Goal: Information Seeking & Learning: Learn about a topic

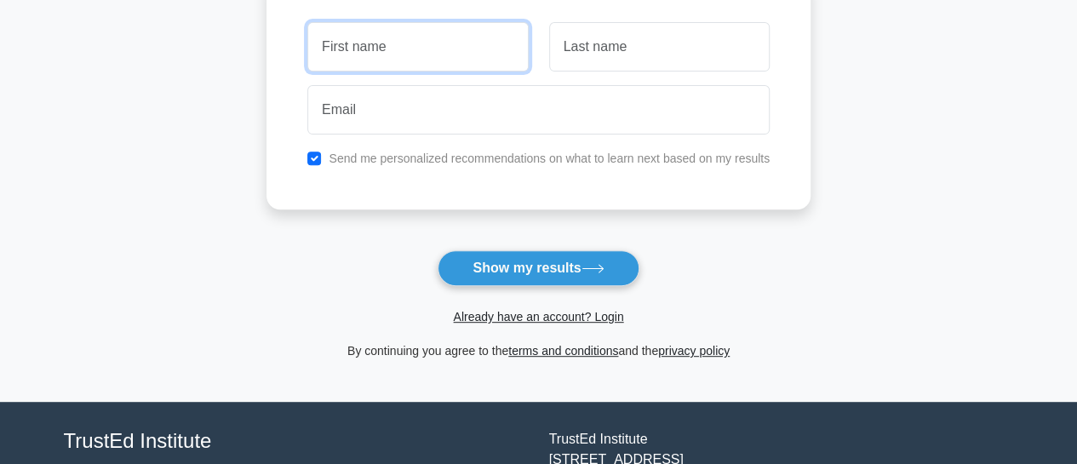
scroll to position [220, 0]
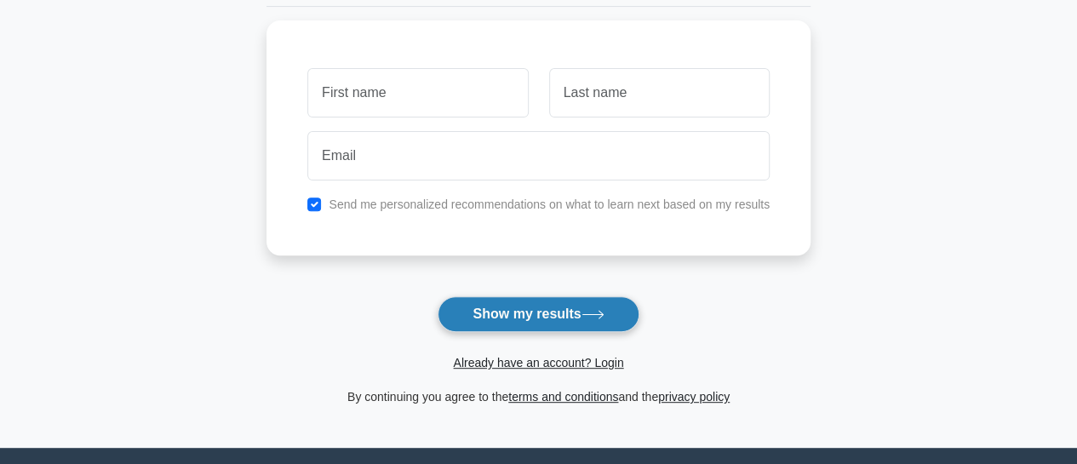
click at [474, 304] on button "Show my results" at bounding box center [538, 314] width 201 height 36
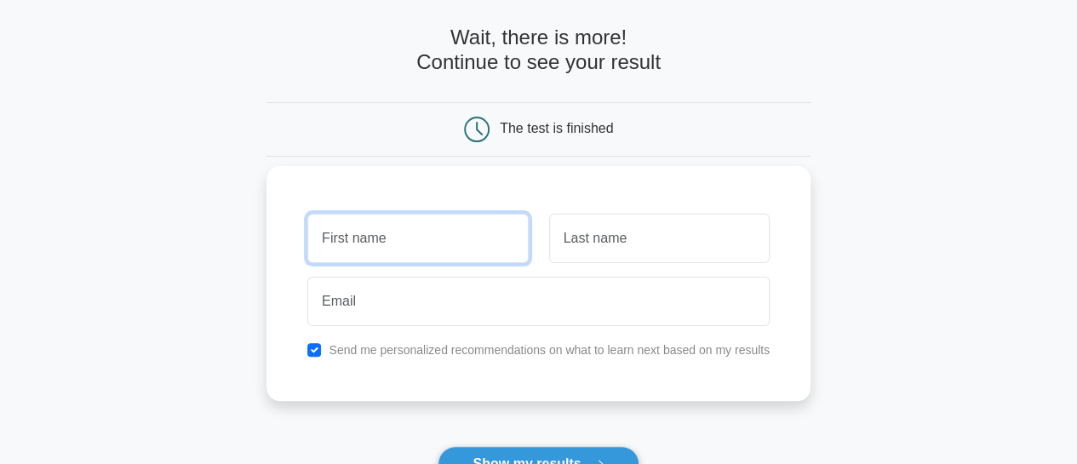
scroll to position [69, 0]
click at [421, 249] on input "text" at bounding box center [417, 239] width 220 height 49
type input "ruth"
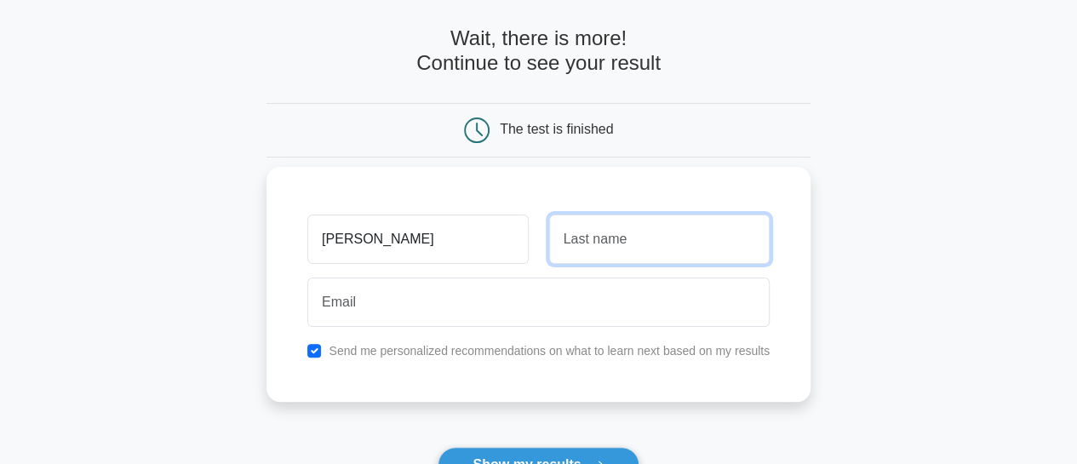
click at [562, 247] on input "text" at bounding box center [659, 239] width 220 height 49
type input "ugiagbe"
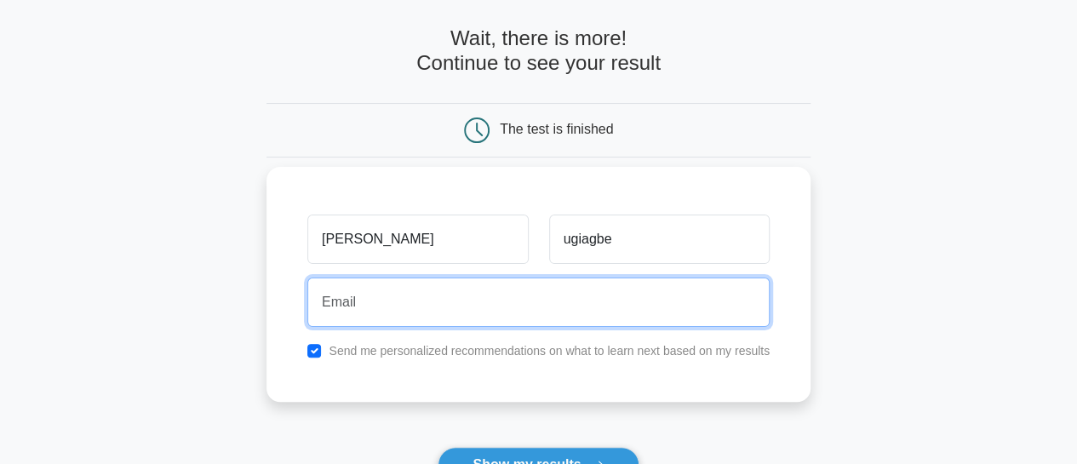
click at [436, 323] on input "email" at bounding box center [538, 302] width 462 height 49
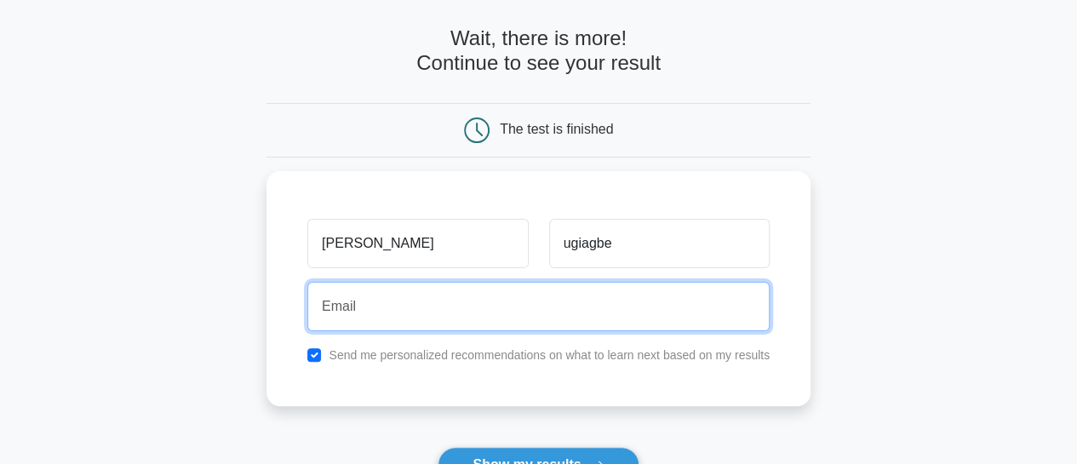
drag, startPoint x: 436, startPoint y: 323, endPoint x: 443, endPoint y: 415, distance: 92.2
click at [443, 415] on form "Wait, there is more! Continue to see your result The test is finished ruth ugia…" at bounding box center [538, 291] width 544 height 531
type input "info.mysmallcircle@gmail.com"
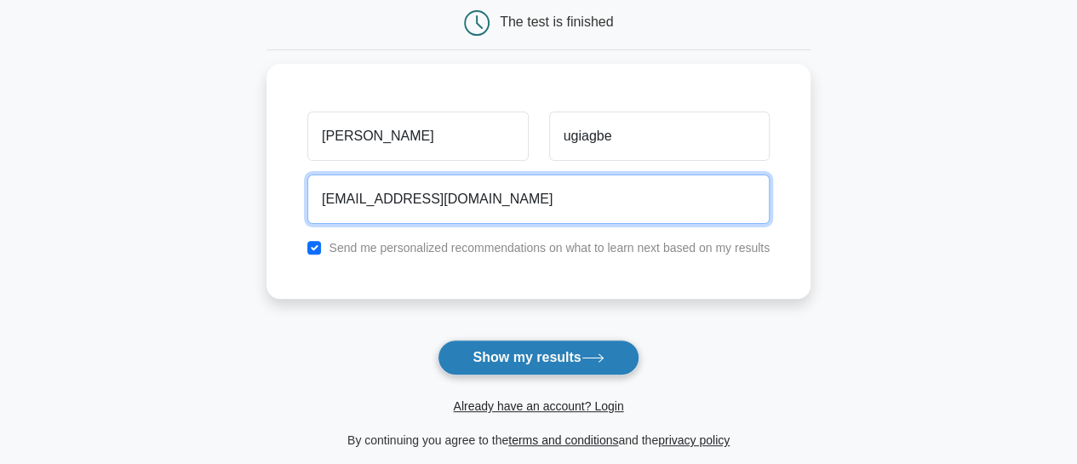
scroll to position [181, 0]
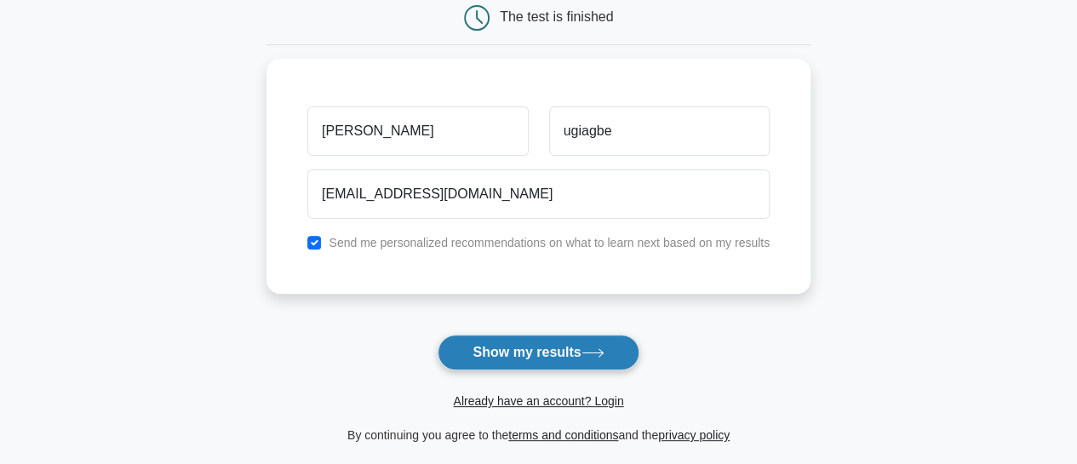
click at [475, 346] on button "Show my results" at bounding box center [538, 353] width 201 height 36
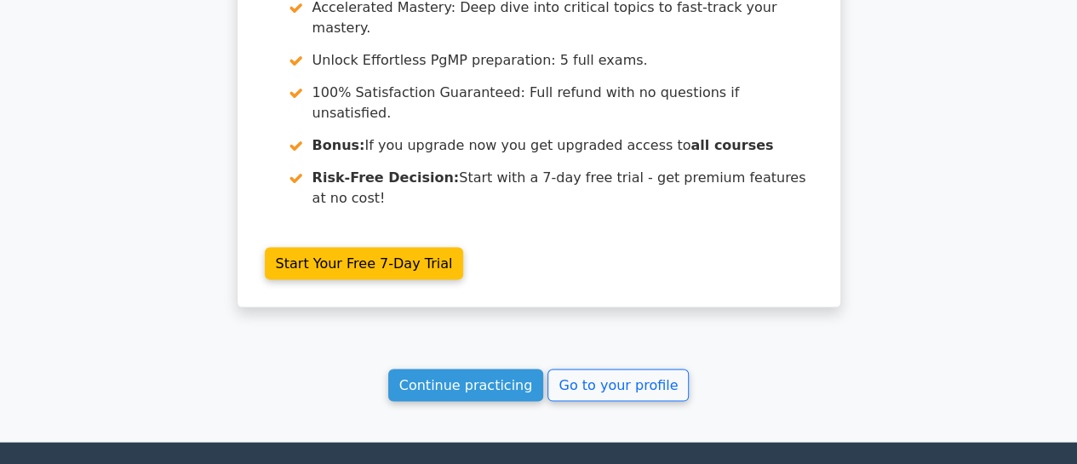
scroll to position [1611, 0]
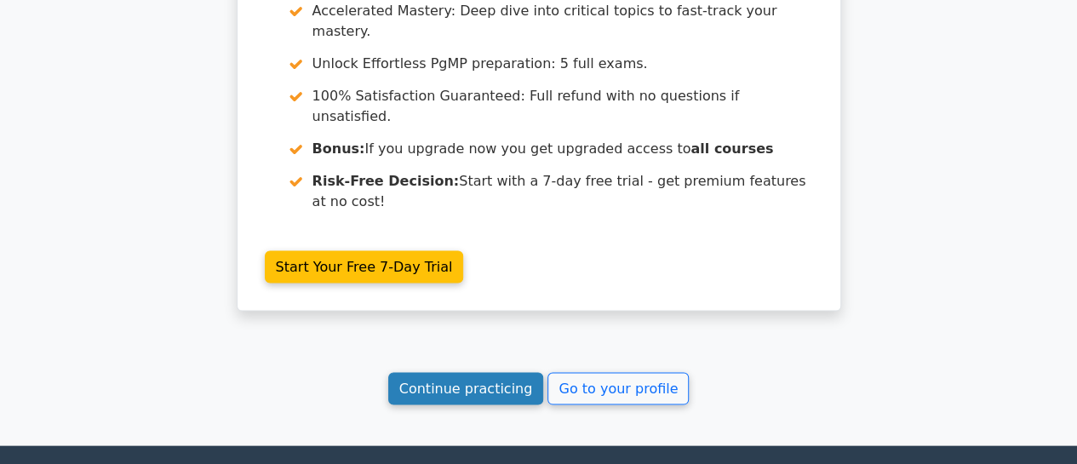
click at [455, 372] on link "Continue practicing" at bounding box center [466, 388] width 156 height 32
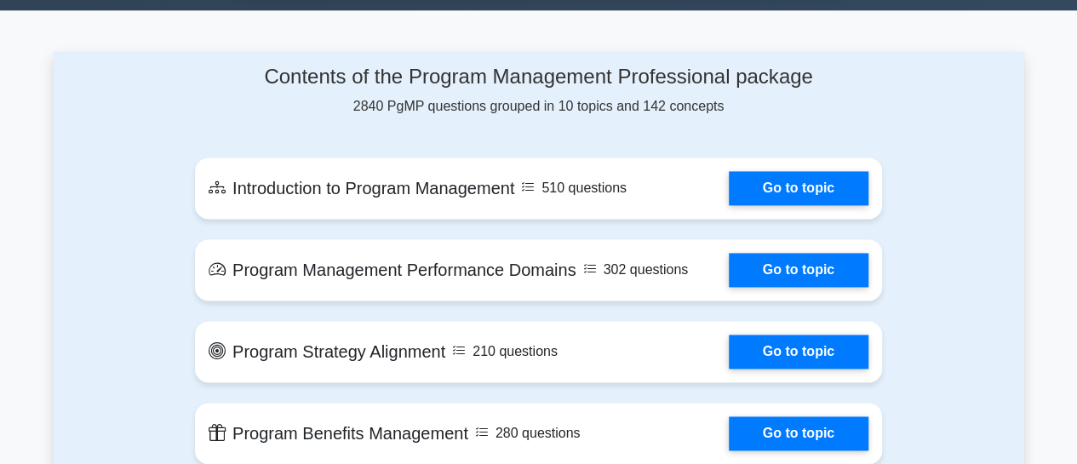
scroll to position [1103, 0]
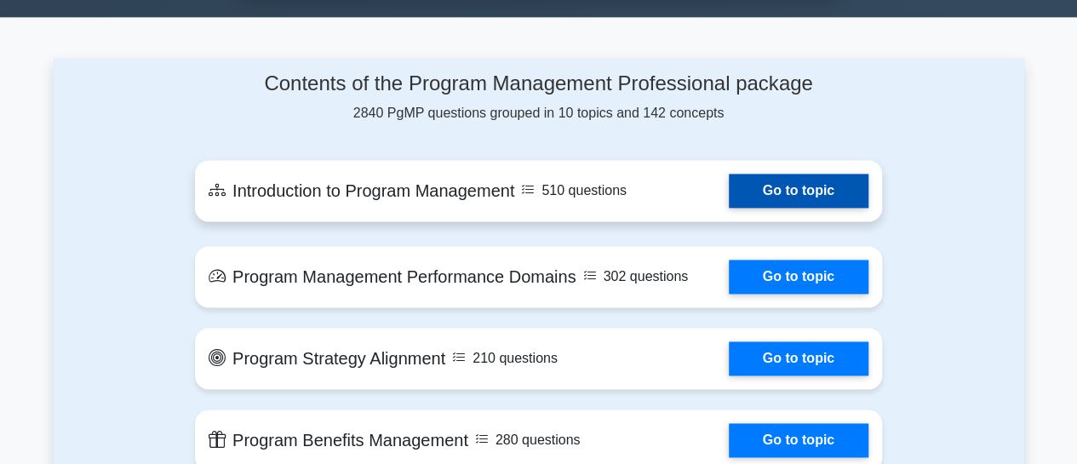
click at [766, 178] on link "Go to topic" at bounding box center [799, 191] width 140 height 34
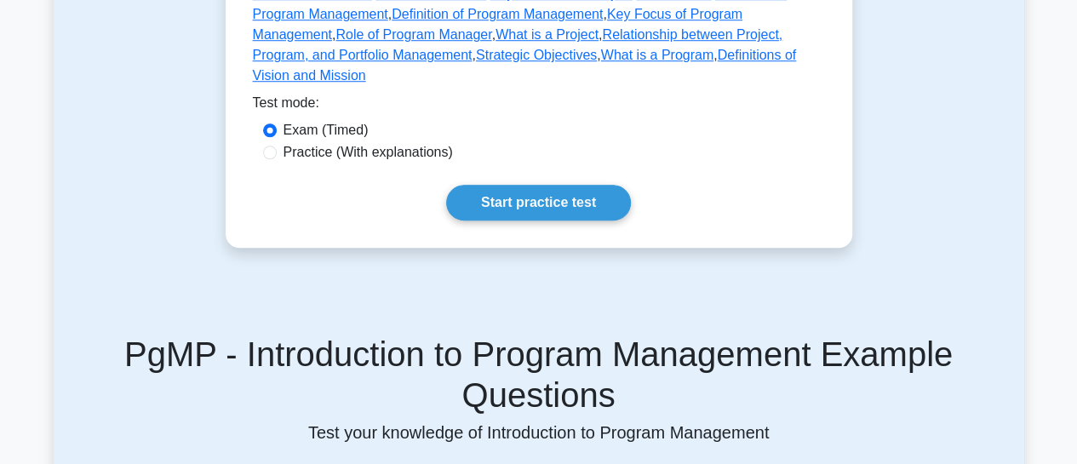
scroll to position [644, 0]
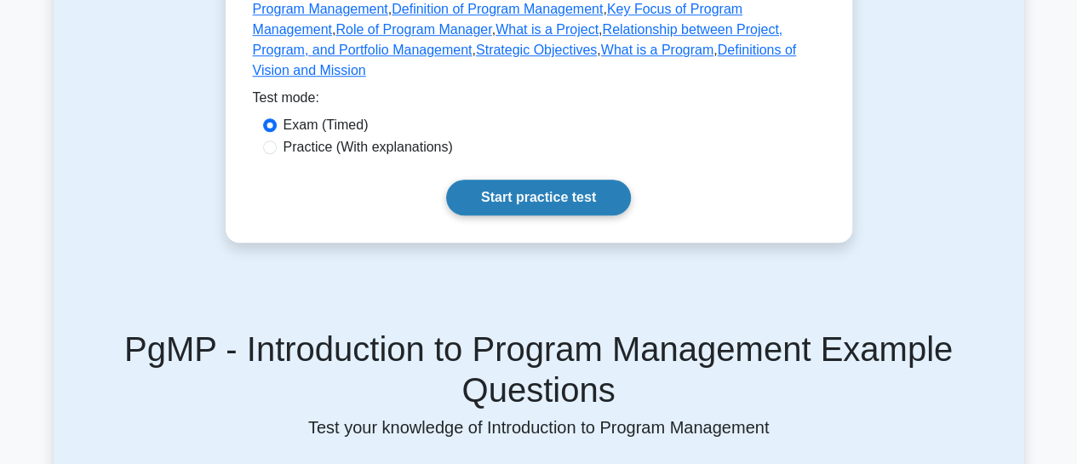
click at [560, 180] on link "Start practice test" at bounding box center [538, 198] width 185 height 36
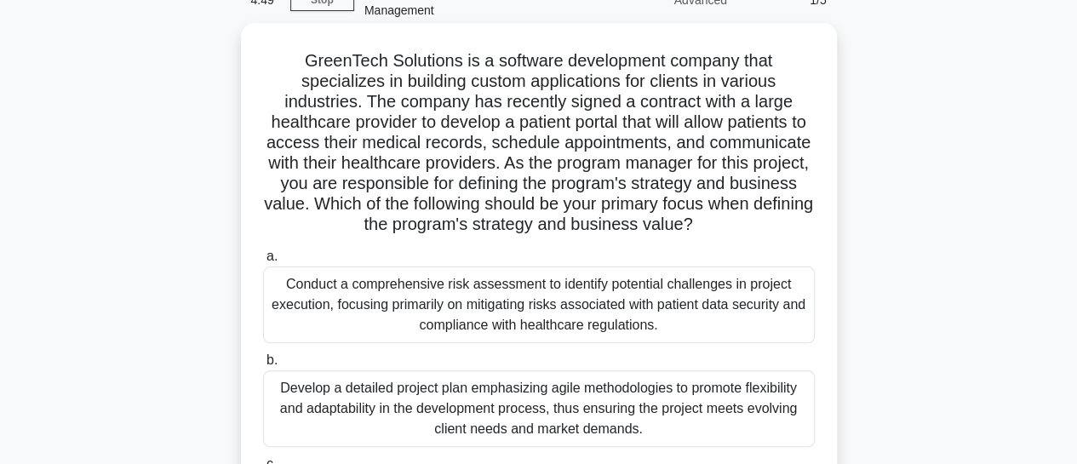
scroll to position [125, 0]
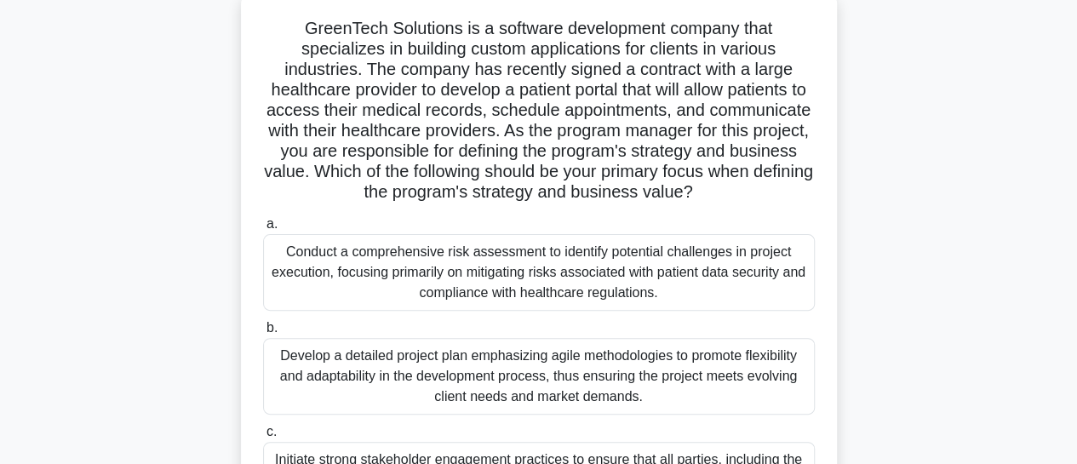
click at [606, 161] on h5 "GreenTech Solutions is a software development company that specializes in build…" at bounding box center [538, 111] width 555 height 186
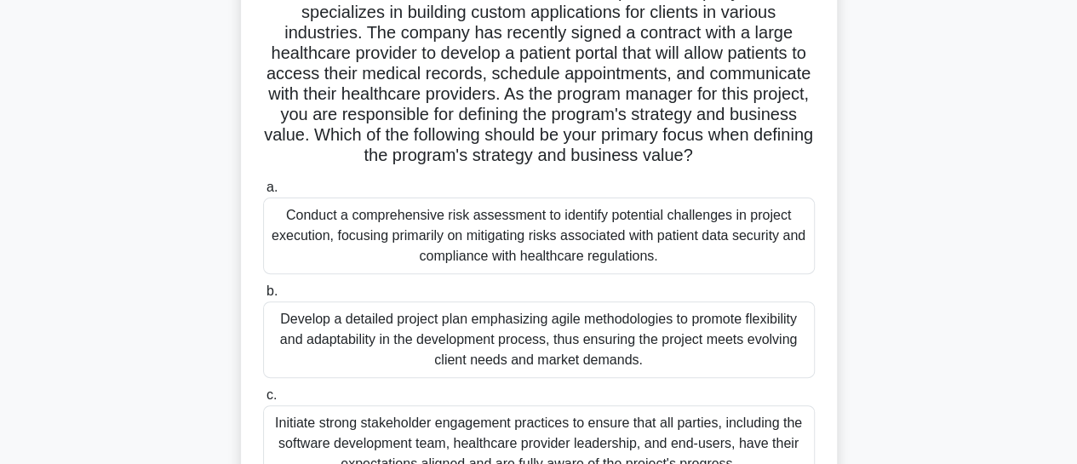
scroll to position [163, 0]
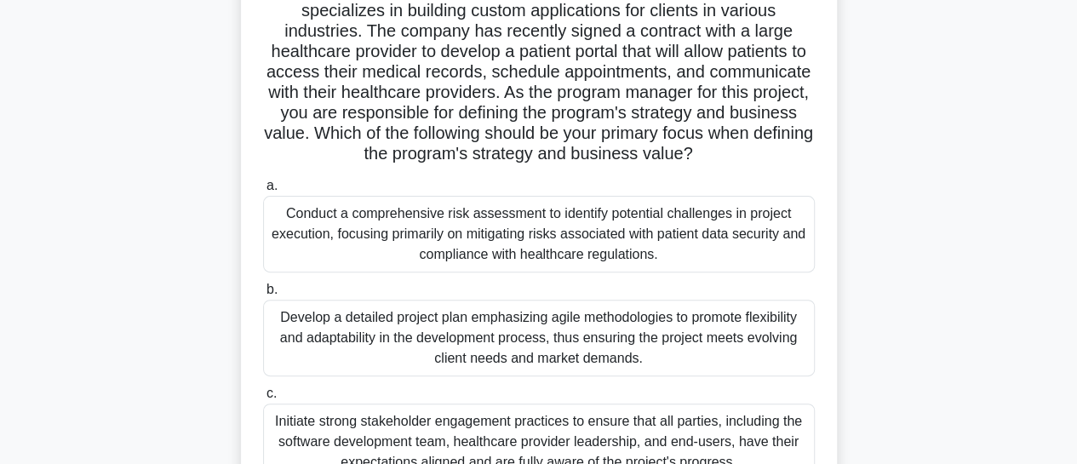
click at [378, 258] on div "Conduct a comprehensive risk assessment to identify potential challenges in pro…" at bounding box center [539, 234] width 552 height 77
click at [263, 192] on input "a. Conduct a comprehensive risk assessment to identify potential challenges in …" at bounding box center [263, 185] width 0 height 11
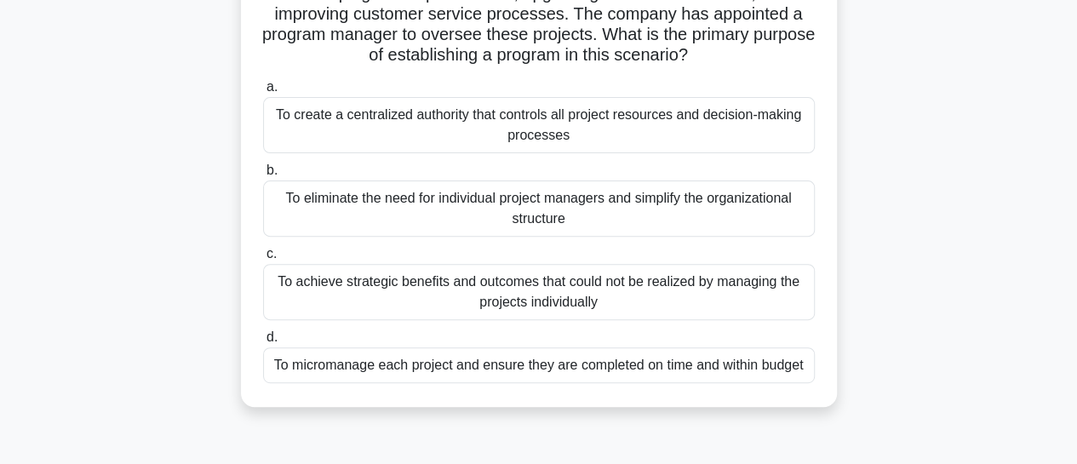
scroll to position [0, 0]
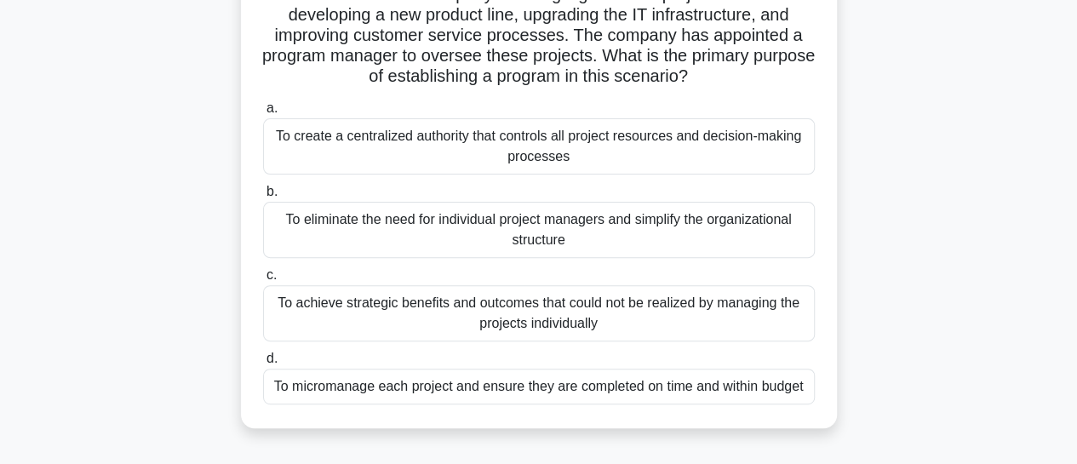
scroll to position [179, 0]
click at [484, 317] on div "To achieve strategic benefits and outcomes that could not be realized by managi…" at bounding box center [539, 314] width 552 height 56
click at [263, 282] on input "c. To achieve strategic benefits and outcomes that could not be realized by man…" at bounding box center [263, 276] width 0 height 11
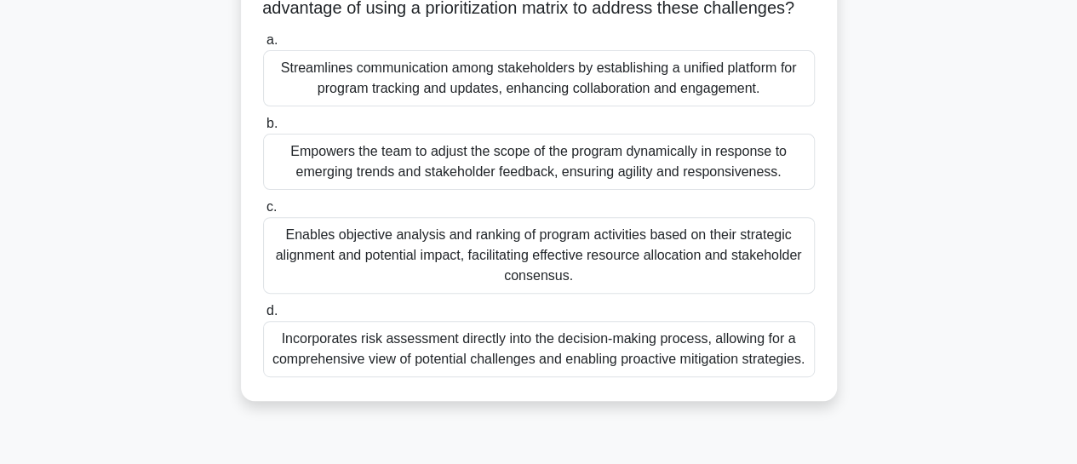
scroll to position [209, 0]
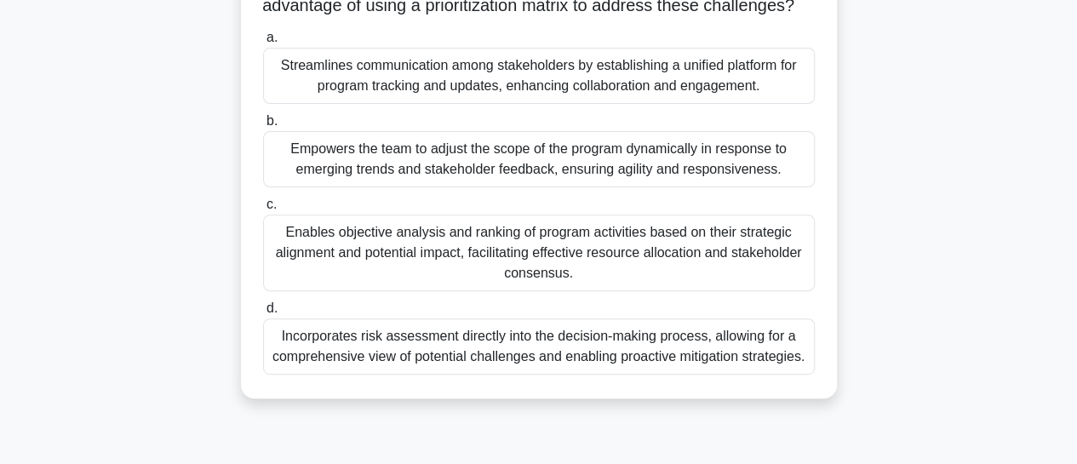
click at [616, 262] on div "Enables objective analysis and ranking of program activities based on their str…" at bounding box center [539, 253] width 552 height 77
click at [263, 210] on input "c. Enables objective analysis and ranking of program activities based on their …" at bounding box center [263, 204] width 0 height 11
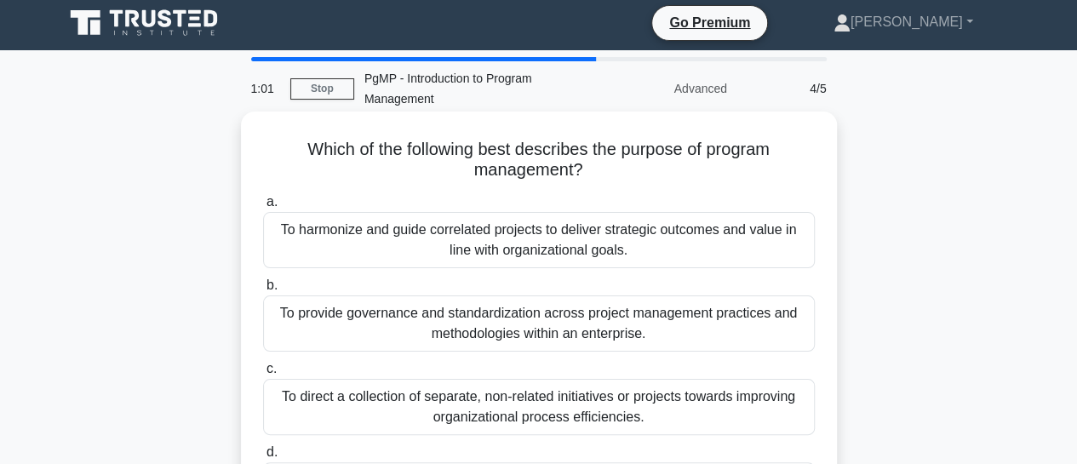
scroll to position [0, 0]
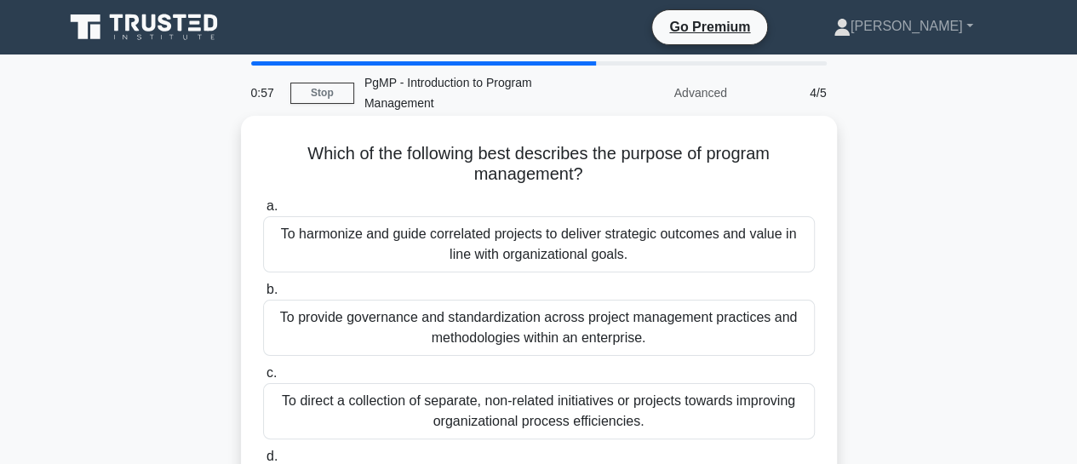
click at [592, 258] on div "To harmonize and guide correlated projects to deliver strategic outcomes and va…" at bounding box center [539, 244] width 552 height 56
click at [263, 212] on input "a. To harmonize and guide correlated projects to deliver strategic outcomes and…" at bounding box center [263, 206] width 0 height 11
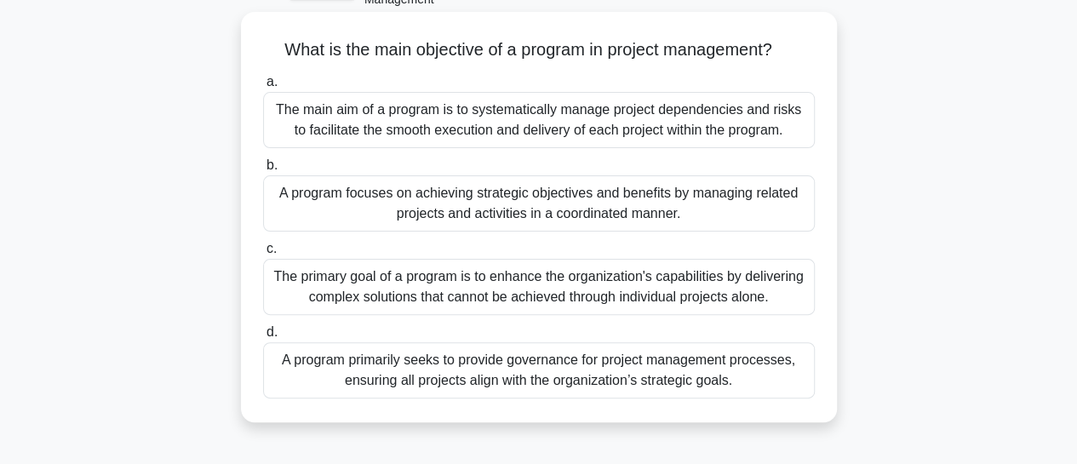
scroll to position [106, 0]
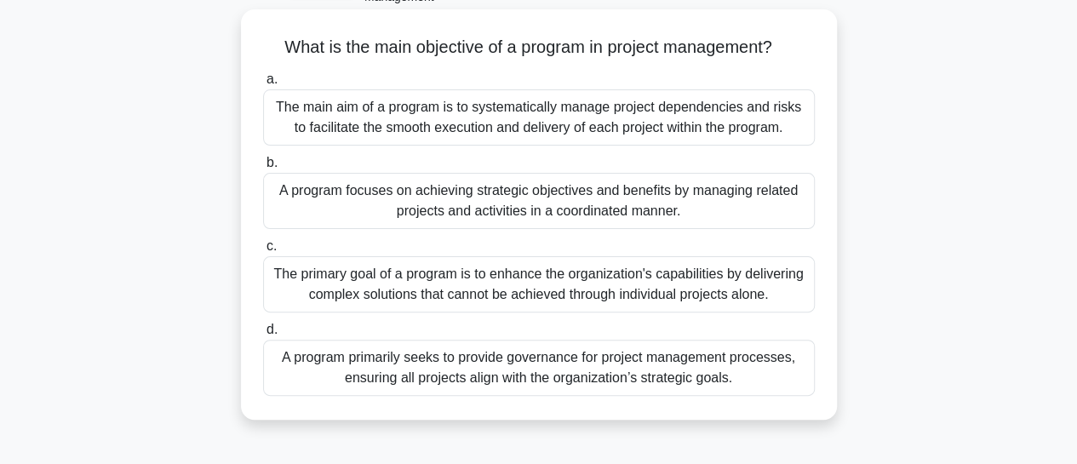
click at [519, 289] on div "The primary goal of a program is to enhance the organization's capabilities by …" at bounding box center [539, 284] width 552 height 56
click at [263, 252] on input "c. The primary goal of a program is to enhance the organization's capabilities …" at bounding box center [263, 246] width 0 height 11
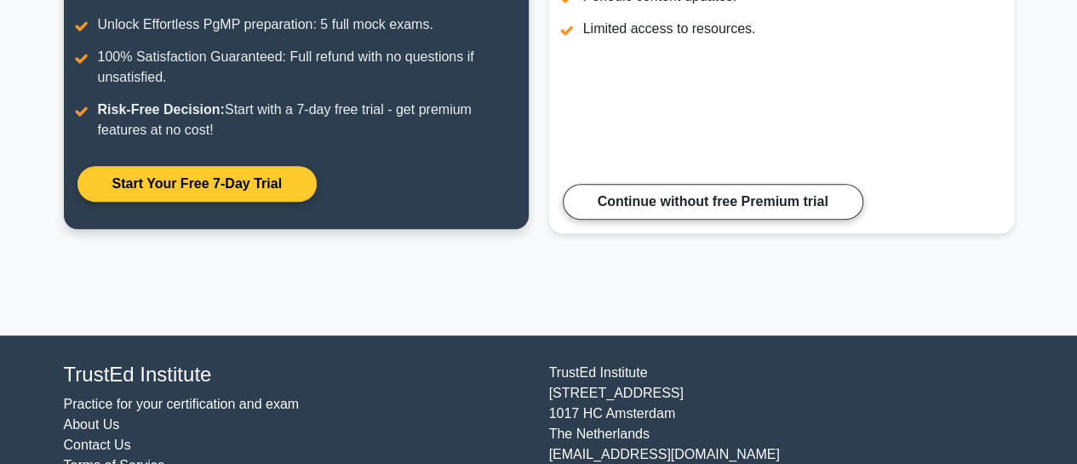
scroll to position [426, 0]
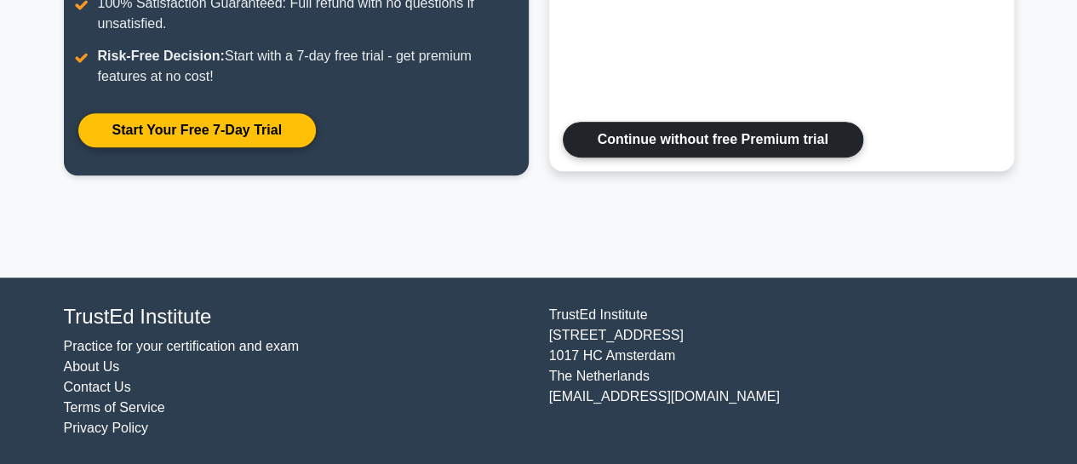
click at [646, 132] on link "Continue without free Premium trial" at bounding box center [713, 140] width 300 height 36
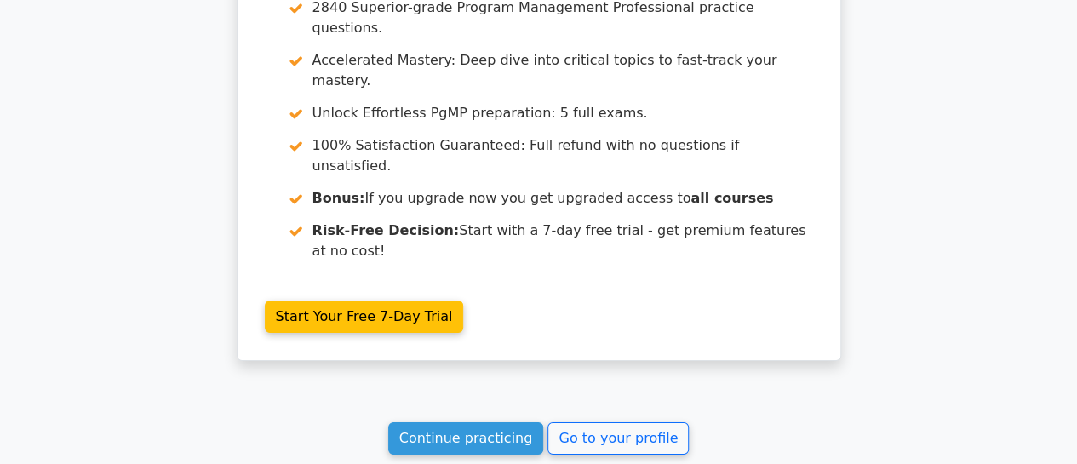
scroll to position [2748, 0]
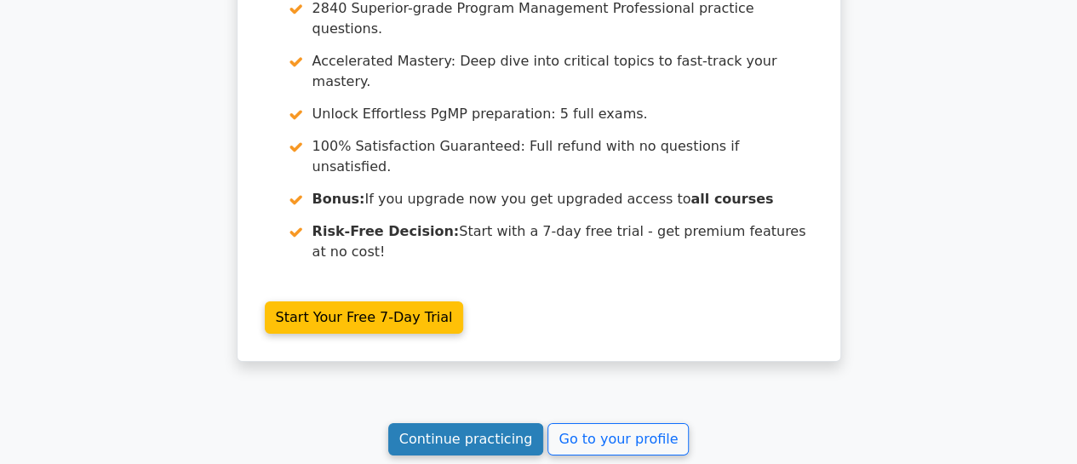
click at [494, 423] on link "Continue practicing" at bounding box center [466, 439] width 156 height 32
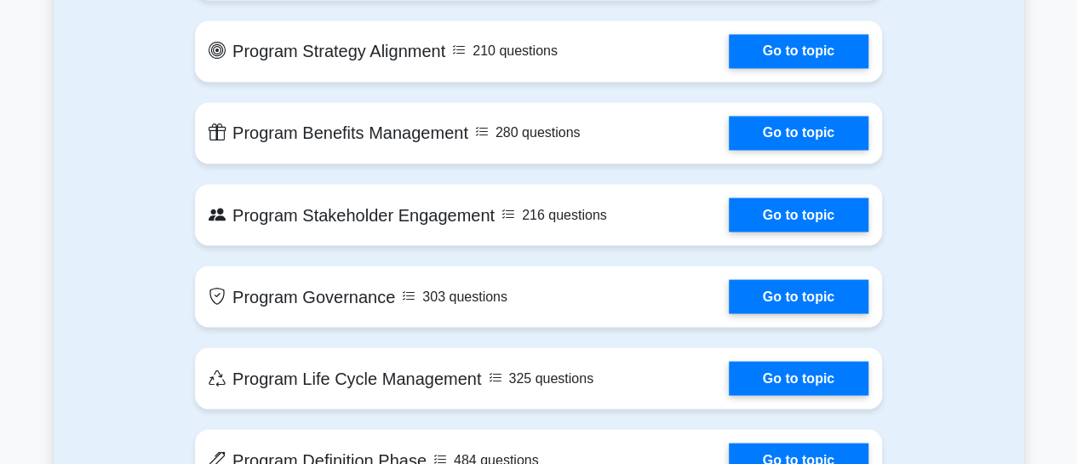
scroll to position [1447, 0]
